Goal: Transaction & Acquisition: Subscribe to service/newsletter

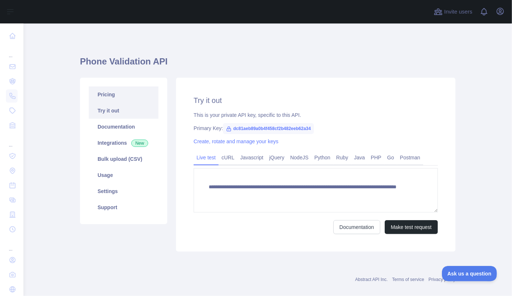
click at [119, 95] on link "Pricing" at bounding box center [124, 94] width 70 height 16
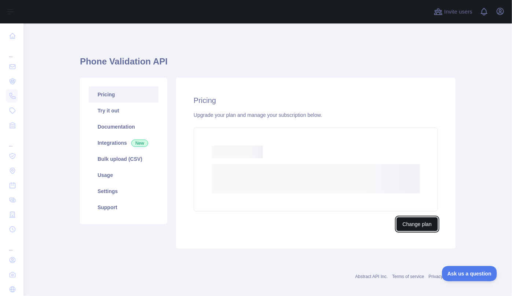
click at [413, 226] on button "Change plan" at bounding box center [416, 224] width 41 height 14
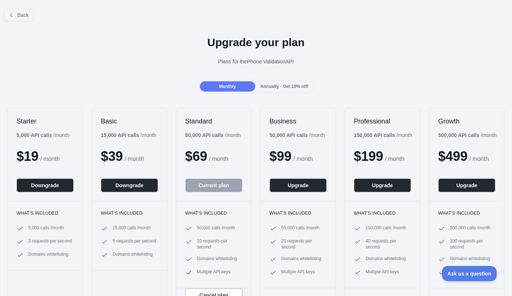
click at [287, 86] on span "Annually - Get 10% off!" at bounding box center [284, 86] width 48 height 5
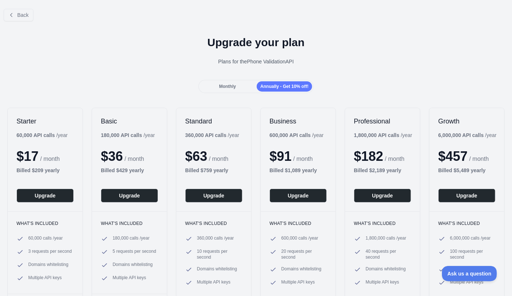
click at [233, 89] on div "Monthly" at bounding box center [227, 86] width 55 height 10
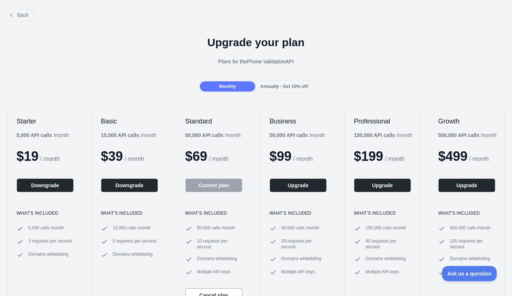
click at [285, 91] on div "Monthly Annually - Get 10% off!" at bounding box center [255, 86] width 115 height 13
click at [287, 89] on div "Annually - Get 10% off!" at bounding box center [284, 86] width 55 height 10
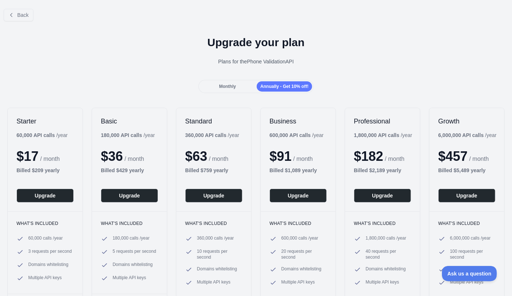
click at [223, 87] on span "Monthly" at bounding box center [227, 86] width 17 height 5
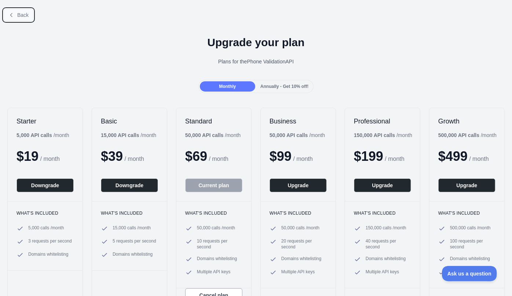
click at [18, 15] on span "Back" at bounding box center [22, 15] width 11 height 6
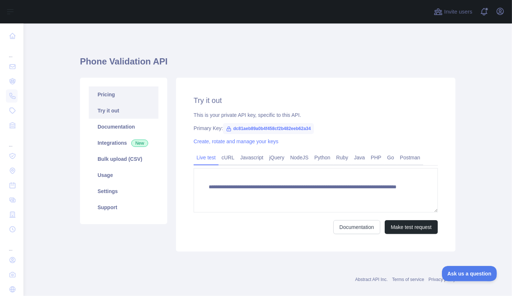
click at [95, 101] on link "Pricing" at bounding box center [124, 94] width 70 height 16
